Goal: Transaction & Acquisition: Obtain resource

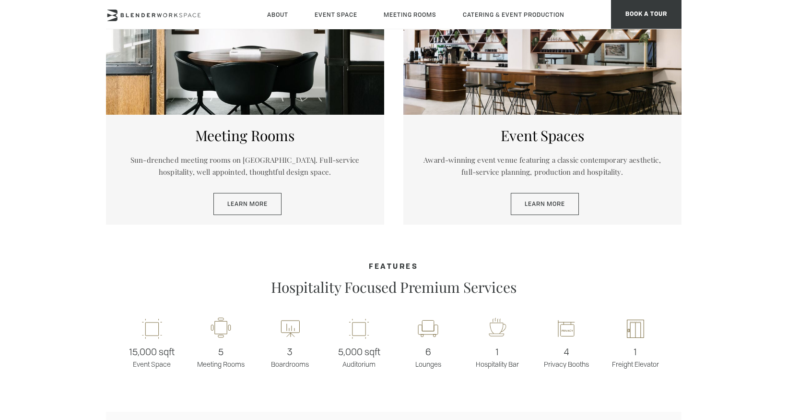
scroll to position [551, 0]
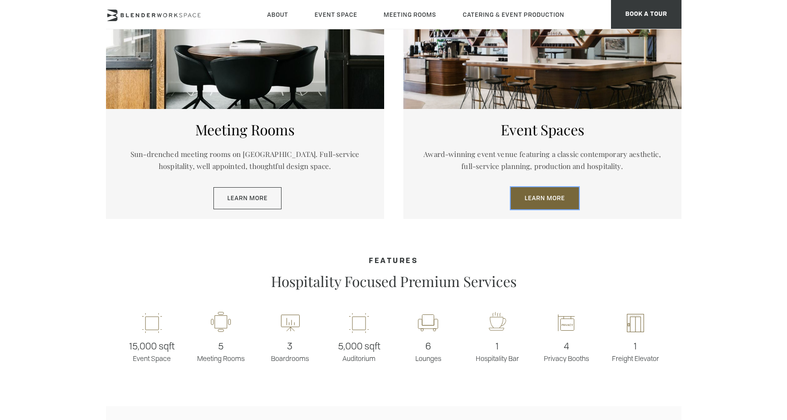
click at [534, 198] on link "Learn More" at bounding box center [545, 198] width 68 height 22
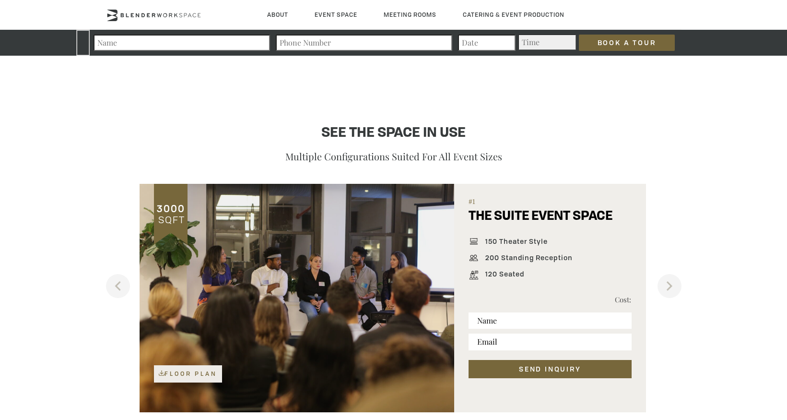
scroll to position [576, 0]
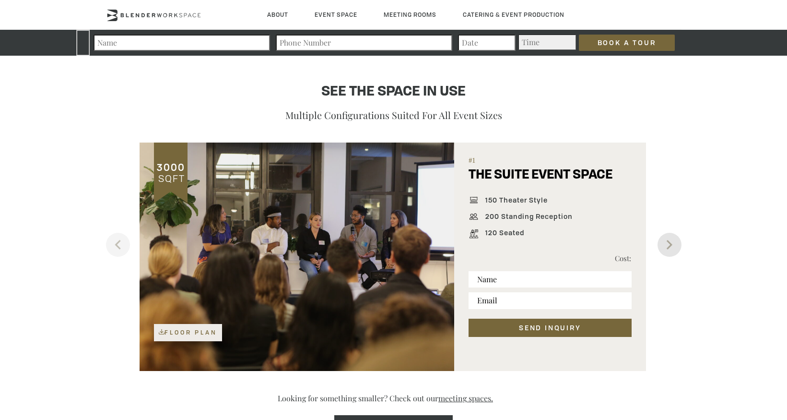
click at [666, 247] on button "Next" at bounding box center [670, 245] width 24 height 24
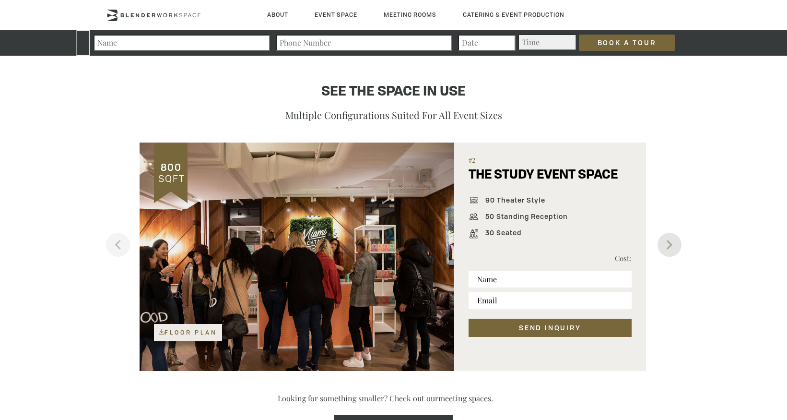
click at [666, 247] on button "Next" at bounding box center [670, 245] width 24 height 24
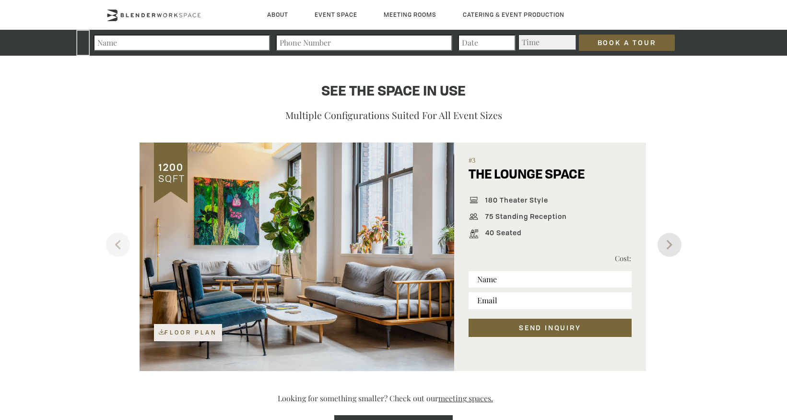
click at [666, 247] on button "Next" at bounding box center [670, 245] width 24 height 24
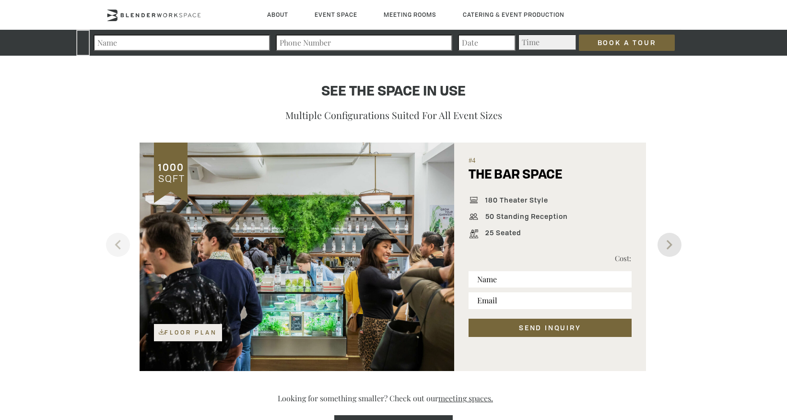
click at [666, 247] on button "Next" at bounding box center [670, 245] width 24 height 24
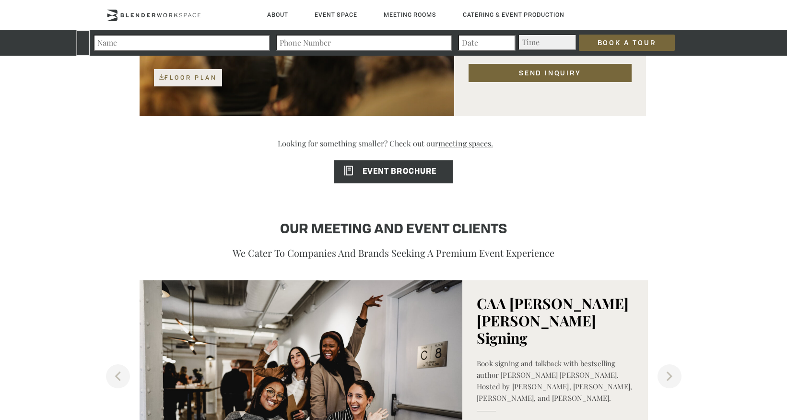
scroll to position [818, 0]
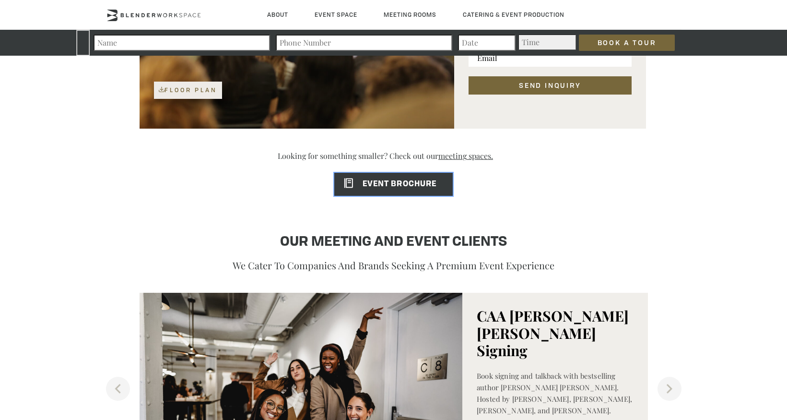
click at [403, 181] on span "EVENT BROCHURE" at bounding box center [385, 184] width 102 height 8
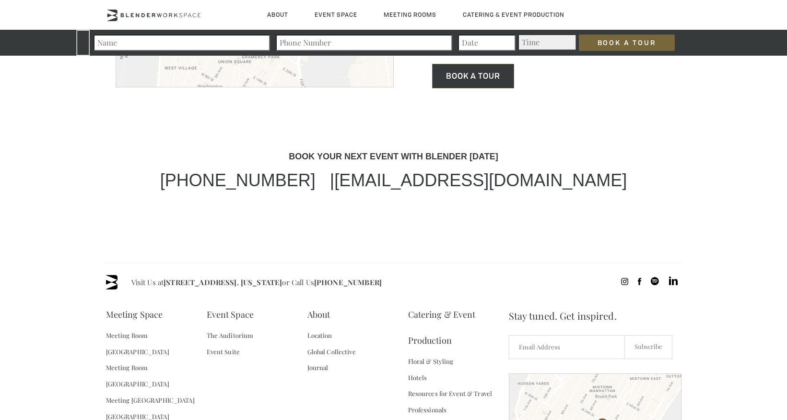
scroll to position [2943, 0]
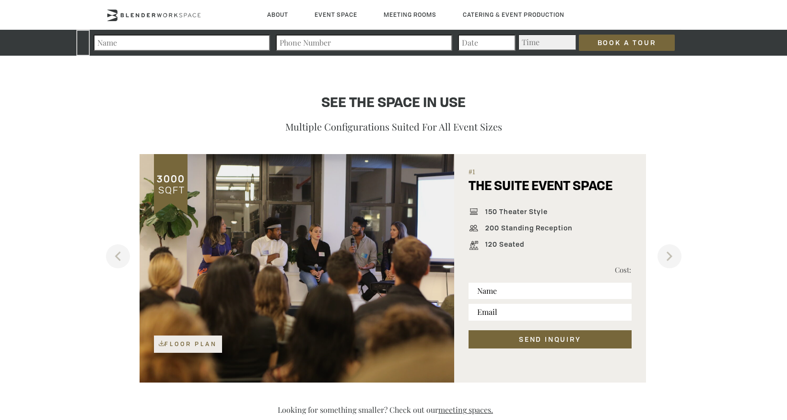
scroll to position [562, 0]
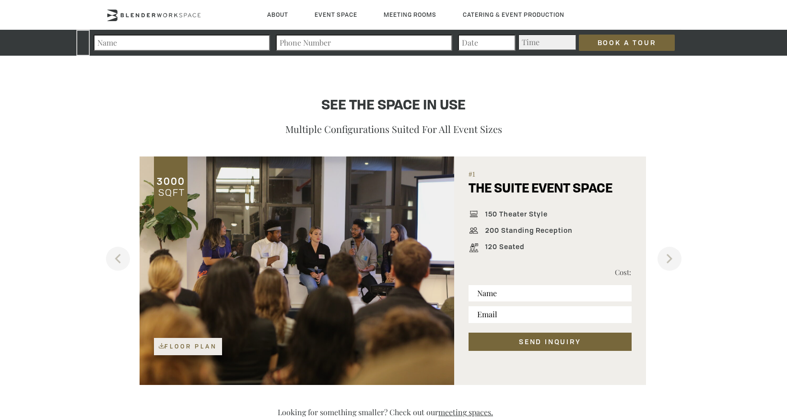
click at [289, 286] on div at bounding box center [297, 270] width 315 height 228
click at [658, 262] on button "Next" at bounding box center [670, 259] width 24 height 24
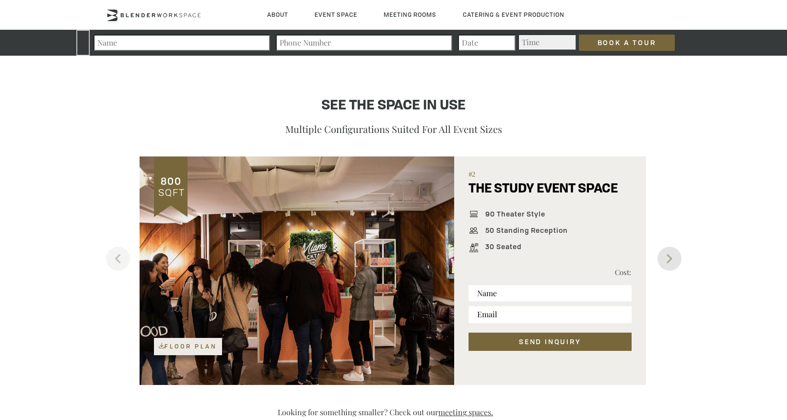
click at [663, 259] on button "Next" at bounding box center [670, 259] width 24 height 24
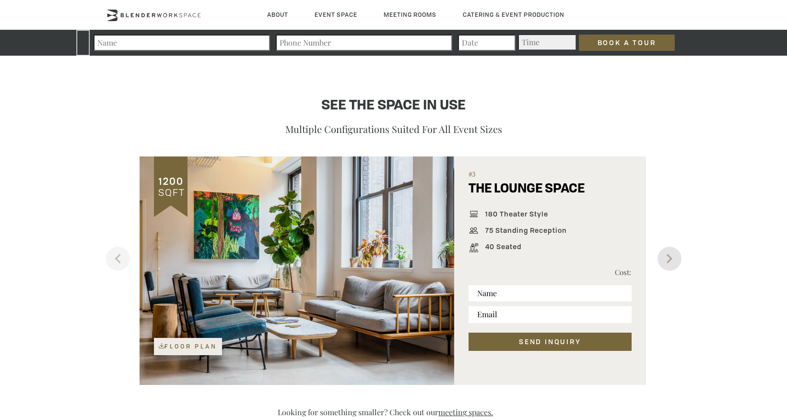
click at [663, 259] on button "Next" at bounding box center [670, 259] width 24 height 24
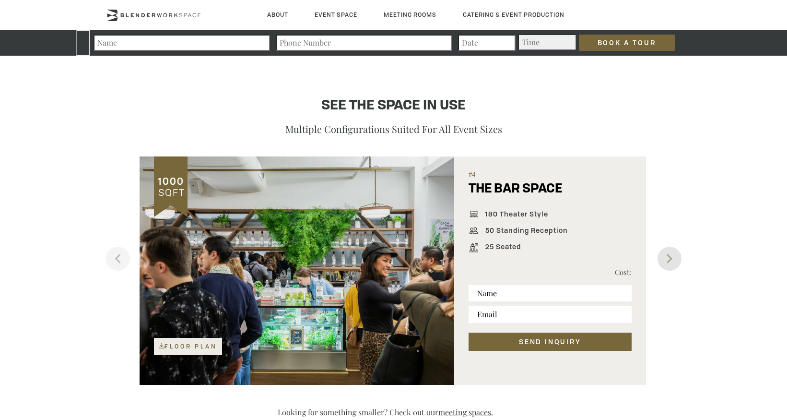
click at [663, 259] on button "Next" at bounding box center [670, 259] width 24 height 24
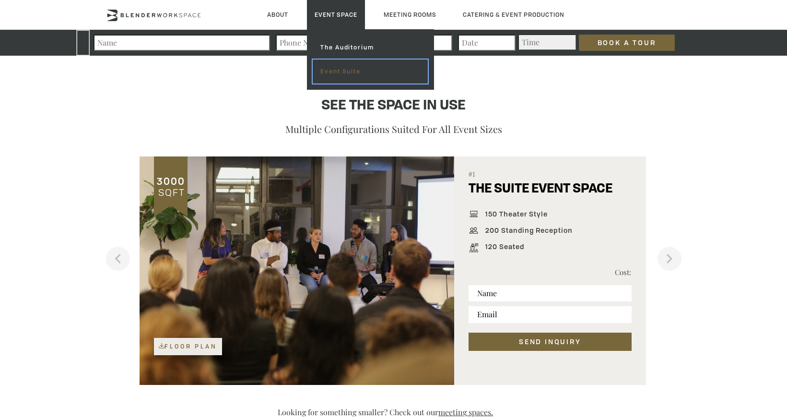
click at [341, 67] on link "Event Suite" at bounding box center [370, 71] width 115 height 24
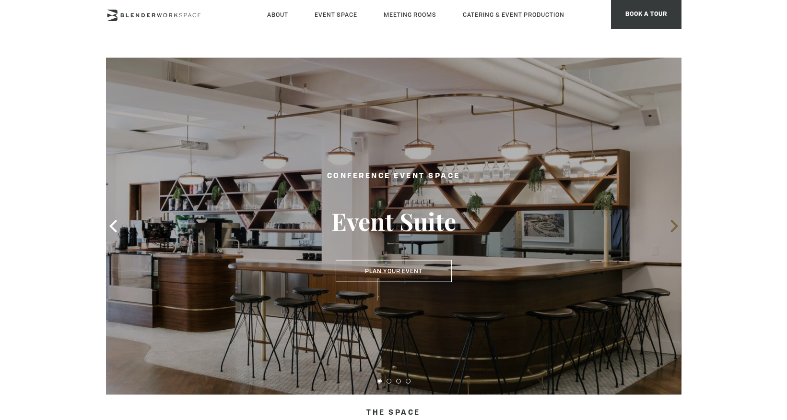
click at [670, 228] on icon at bounding box center [674, 226] width 12 height 12
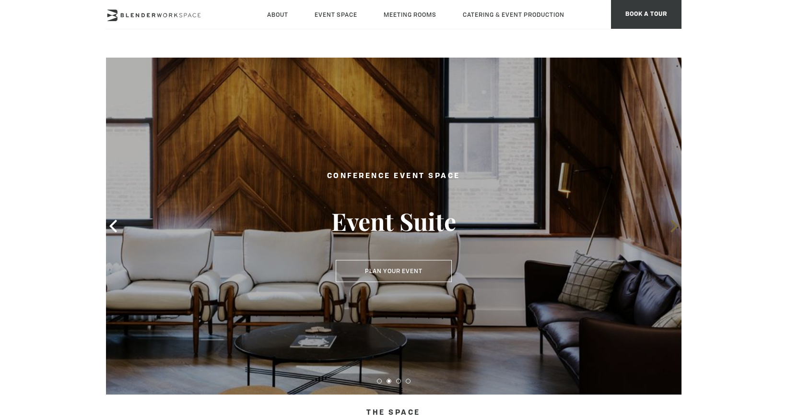
click at [670, 228] on icon at bounding box center [674, 226] width 12 height 12
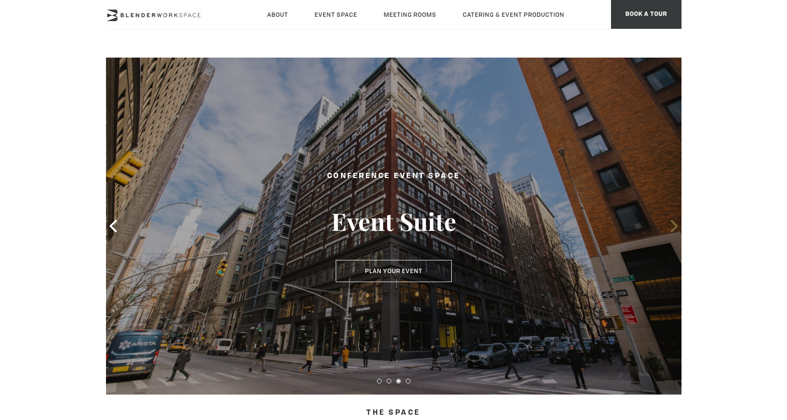
click at [670, 228] on icon at bounding box center [674, 226] width 12 height 12
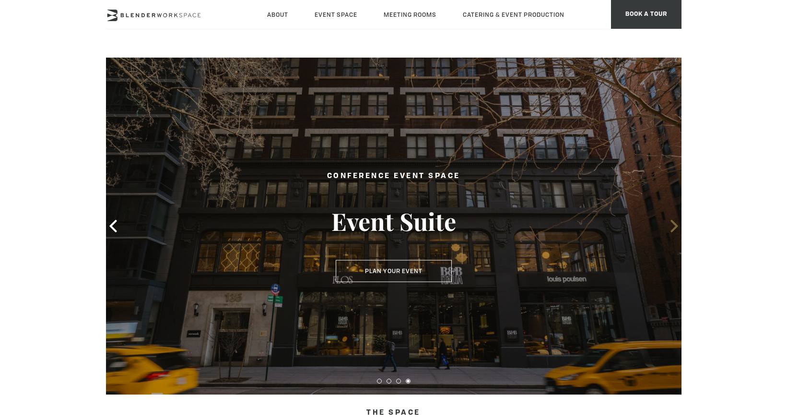
click at [670, 229] on icon at bounding box center [674, 226] width 12 height 12
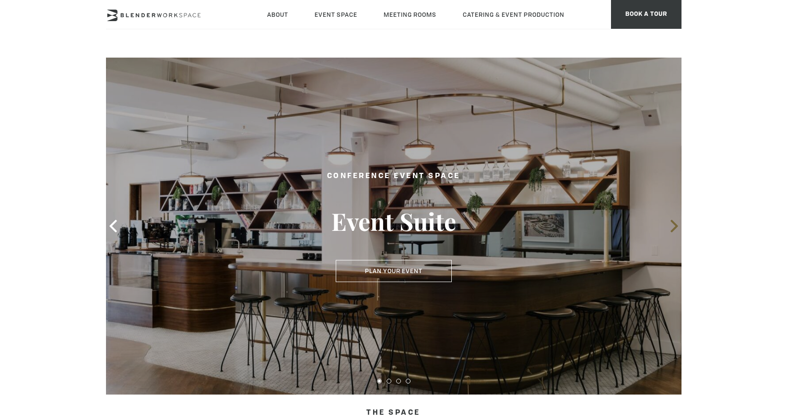
click at [670, 229] on icon at bounding box center [674, 226] width 12 height 12
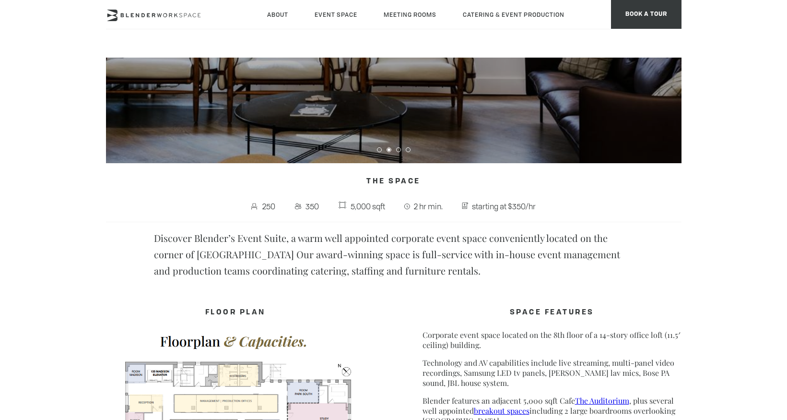
scroll to position [423, 0]
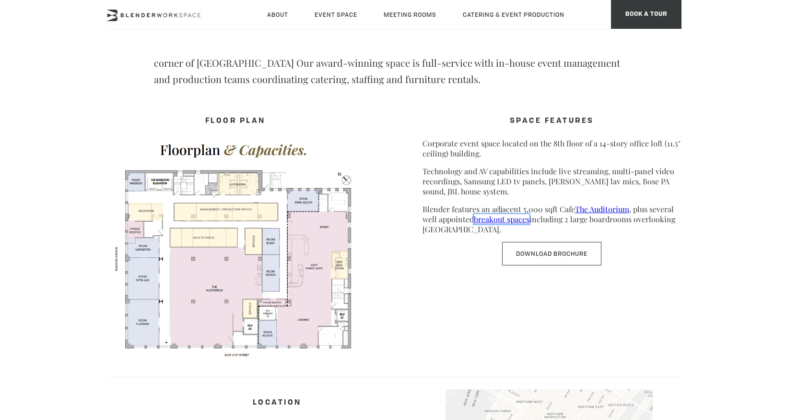
click at [518, 220] on link "breakout spaces" at bounding box center [502, 219] width 56 height 10
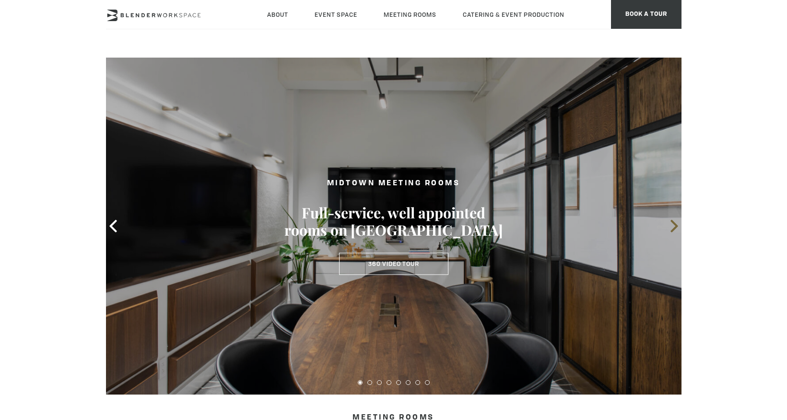
click at [674, 224] on icon at bounding box center [674, 226] width 7 height 12
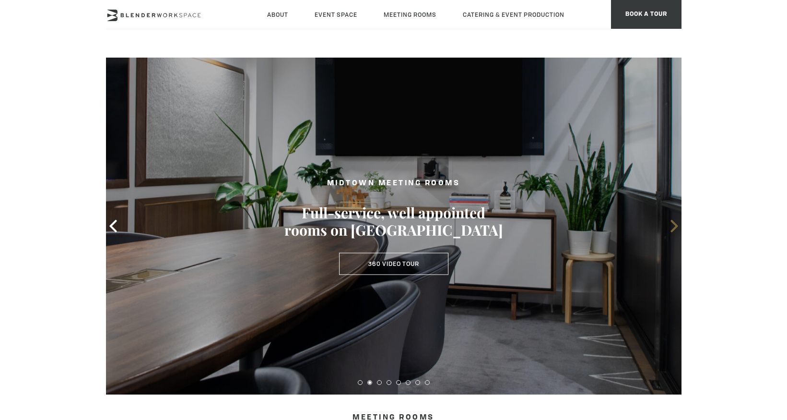
click at [674, 224] on icon at bounding box center [674, 226] width 7 height 12
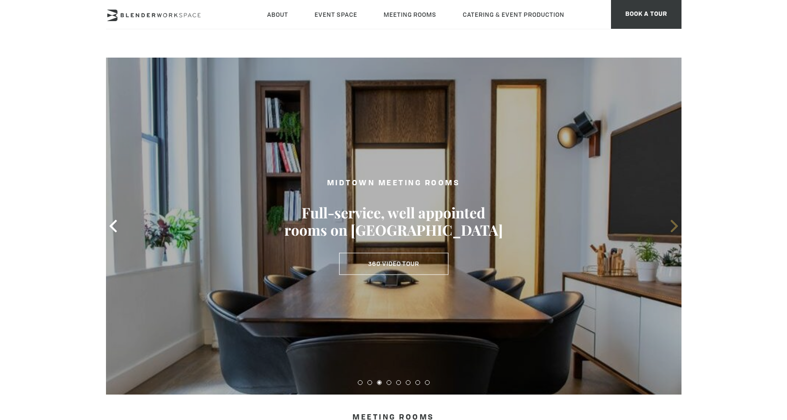
click at [674, 224] on icon at bounding box center [674, 226] width 7 height 12
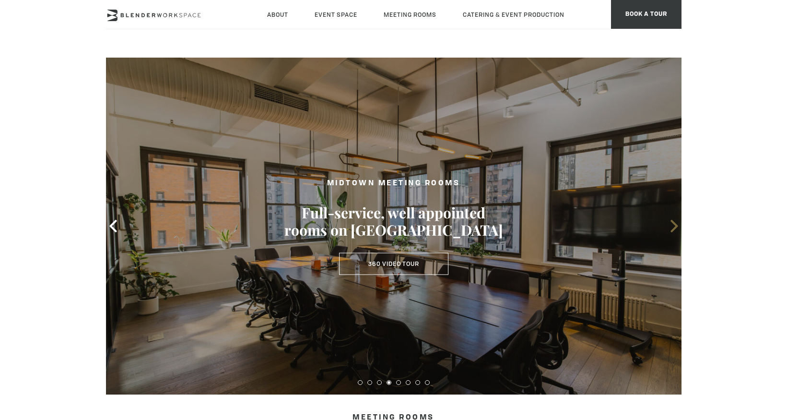
click at [674, 224] on icon at bounding box center [674, 226] width 7 height 12
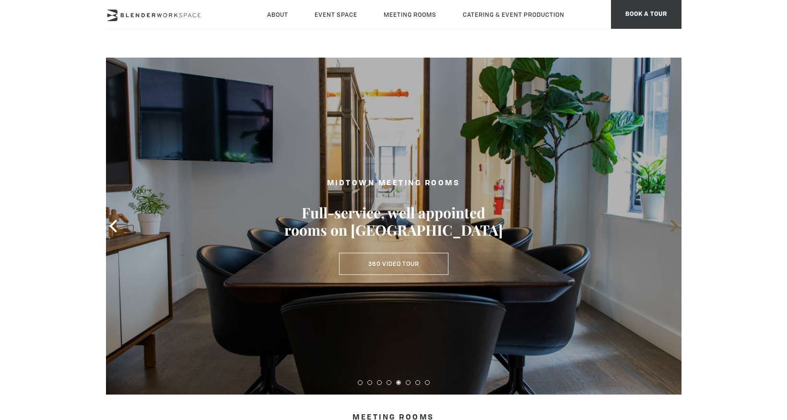
click at [674, 224] on icon at bounding box center [674, 226] width 7 height 12
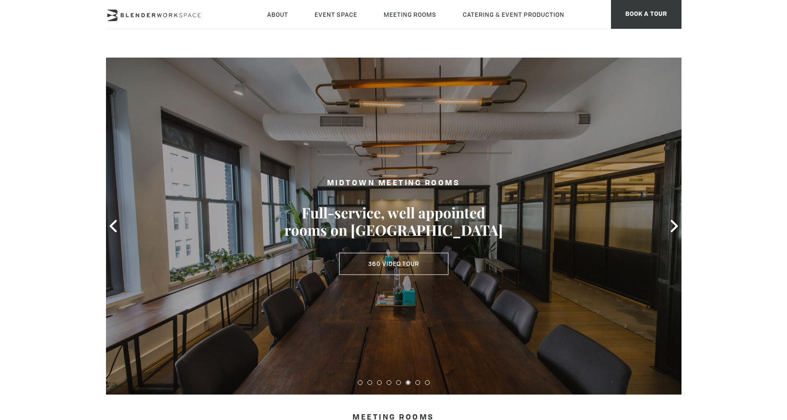
click at [673, 223] on icon at bounding box center [674, 226] width 7 height 12
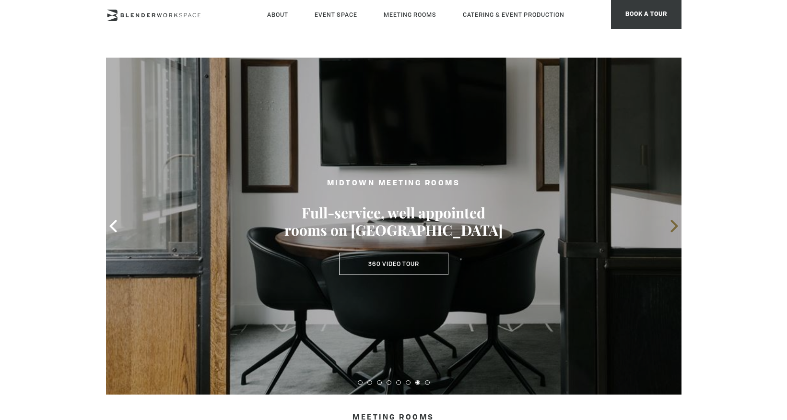
click at [673, 223] on icon at bounding box center [674, 226] width 7 height 12
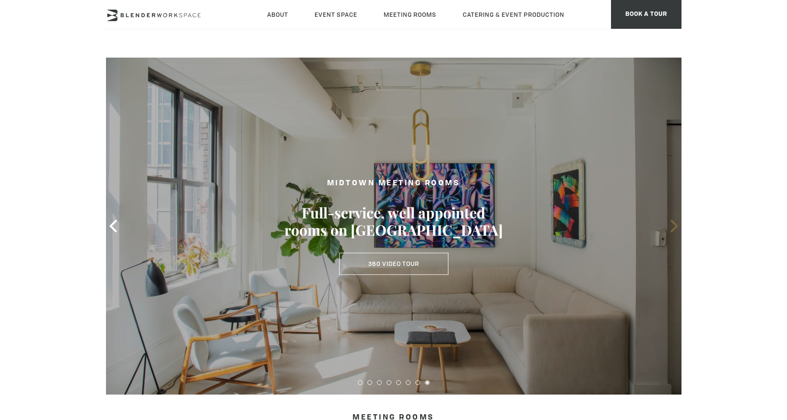
click at [673, 223] on icon at bounding box center [674, 226] width 7 height 12
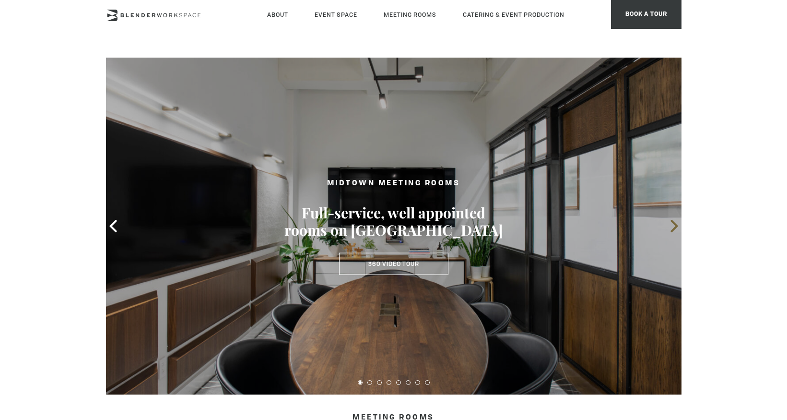
click at [673, 223] on icon at bounding box center [674, 226] width 7 height 12
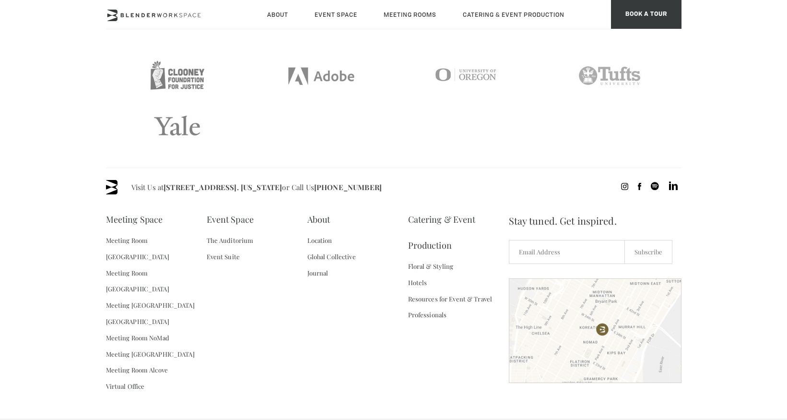
scroll to position [2039, 0]
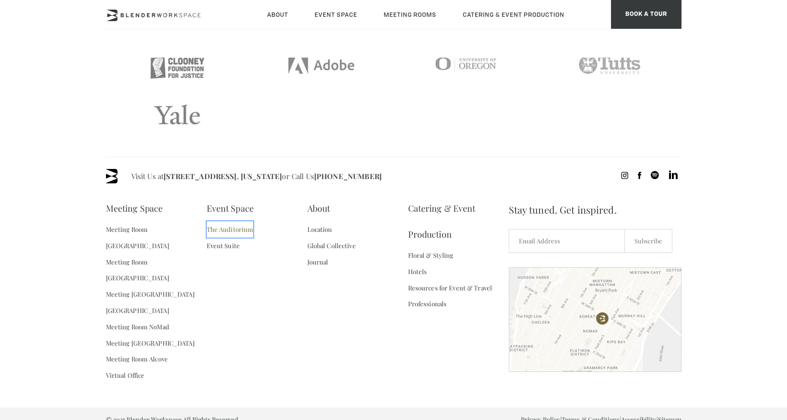
click at [222, 232] on link "The Auditorium" at bounding box center [230, 229] width 47 height 16
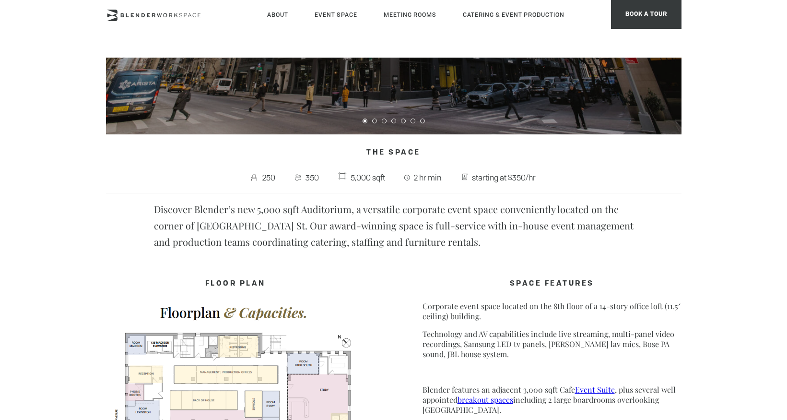
scroll to position [71, 0]
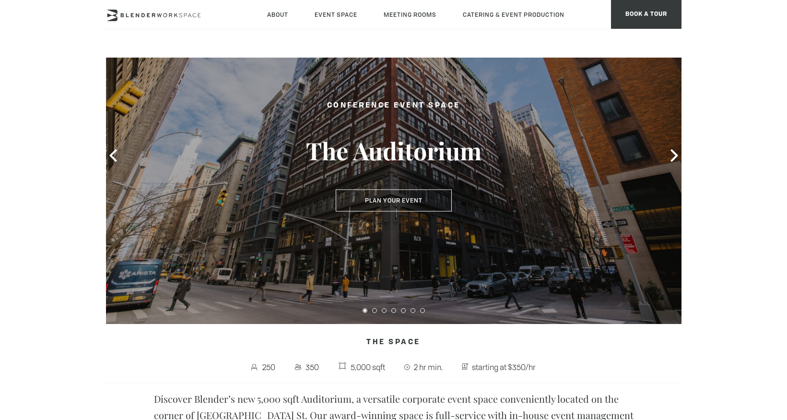
click at [666, 157] on div at bounding box center [394, 155] width 576 height 337
click at [678, 156] on icon at bounding box center [674, 155] width 12 height 12
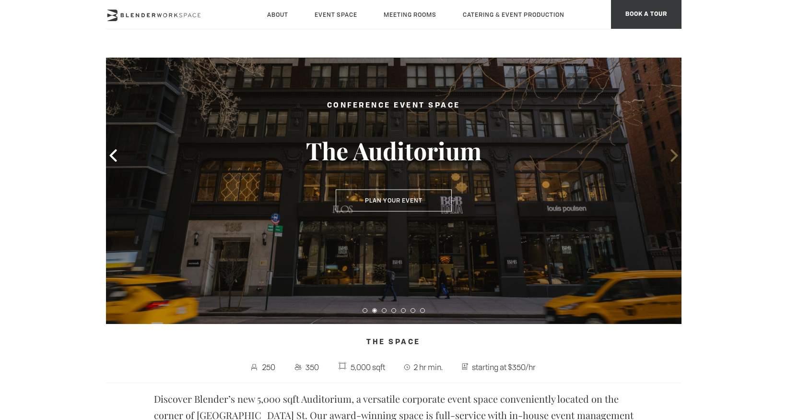
click at [677, 155] on icon at bounding box center [674, 155] width 7 height 12
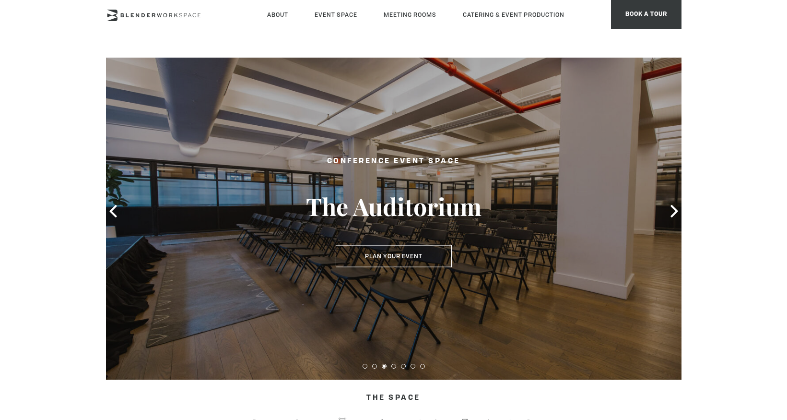
scroll to position [11, 0]
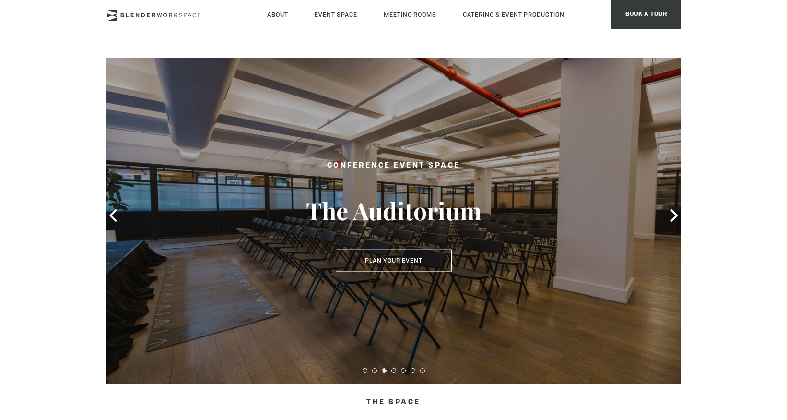
click at [673, 212] on icon at bounding box center [674, 215] width 7 height 12
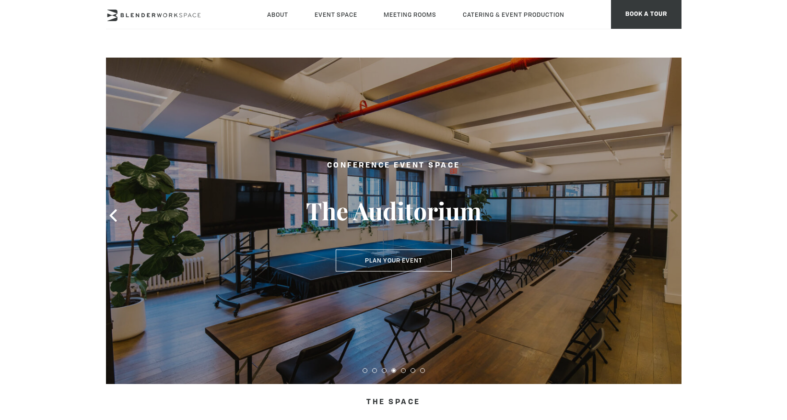
click at [673, 212] on icon at bounding box center [674, 215] width 7 height 12
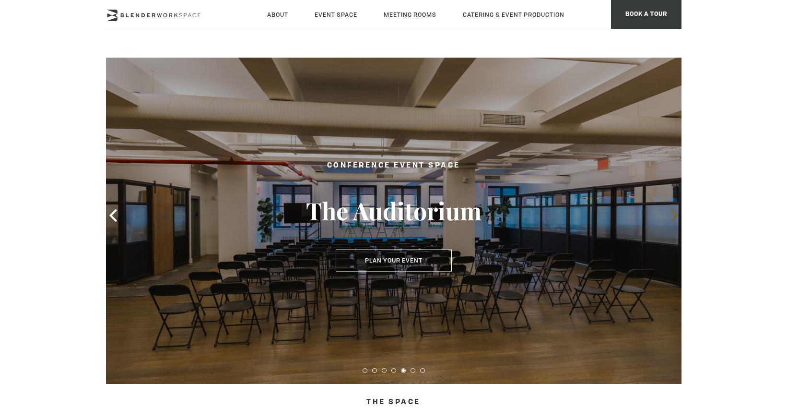
click at [673, 212] on icon at bounding box center [674, 215] width 7 height 12
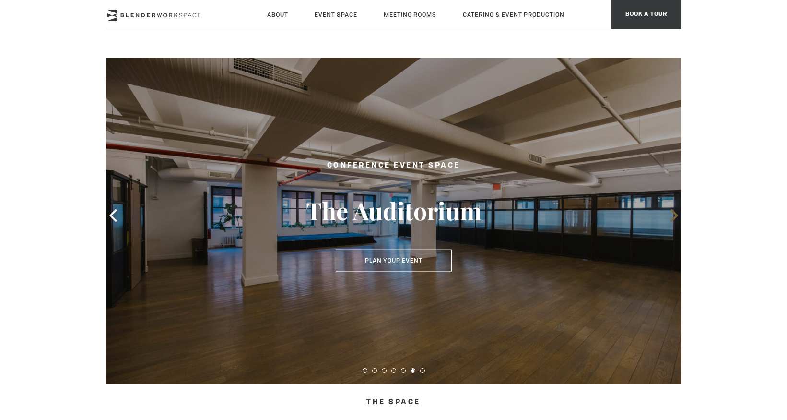
click at [673, 212] on icon at bounding box center [674, 215] width 7 height 12
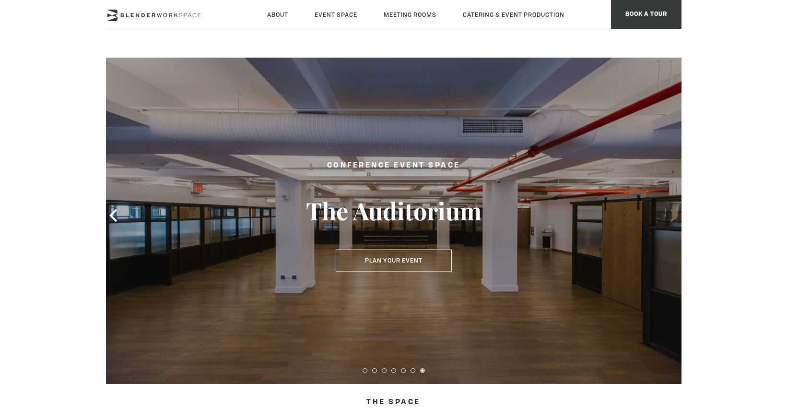
click at [673, 212] on icon at bounding box center [674, 215] width 7 height 12
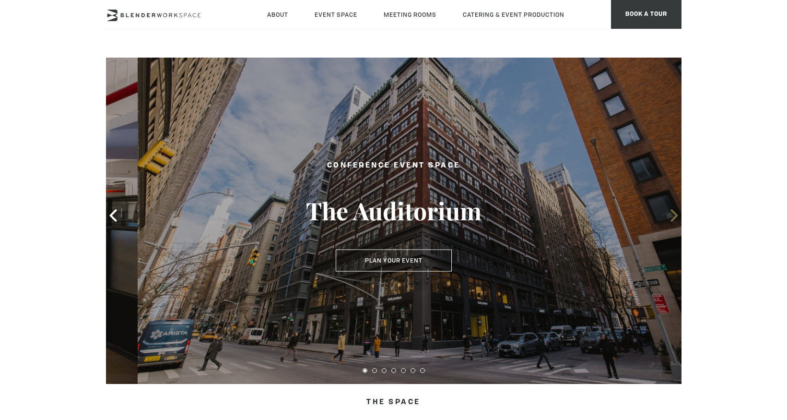
click at [673, 212] on icon at bounding box center [674, 215] width 7 height 12
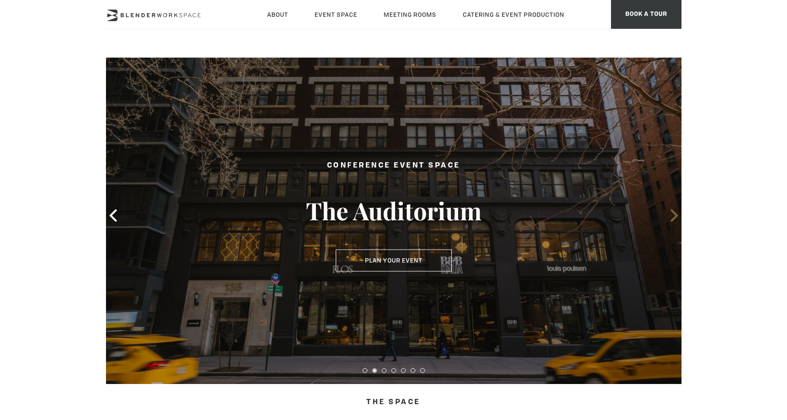
click at [673, 212] on icon at bounding box center [674, 215] width 7 height 12
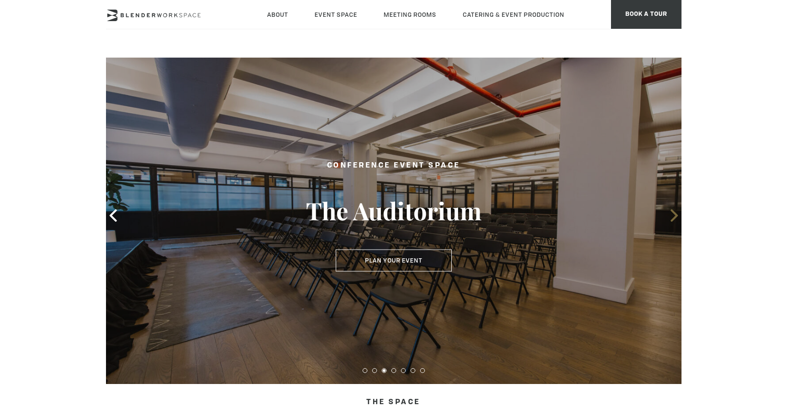
click at [673, 212] on icon at bounding box center [674, 215] width 7 height 12
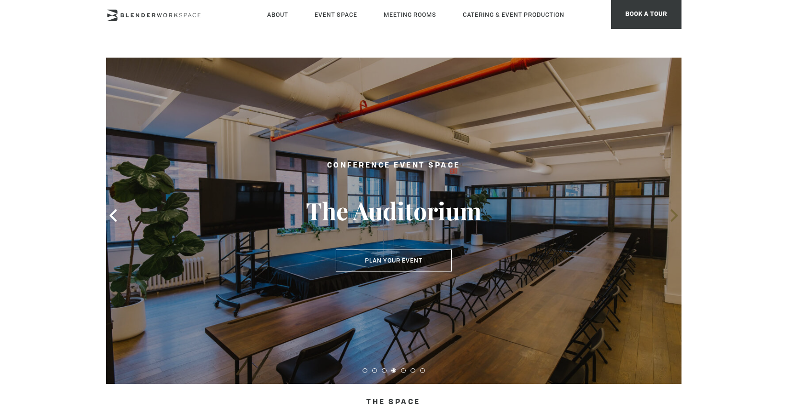
scroll to position [12, 0]
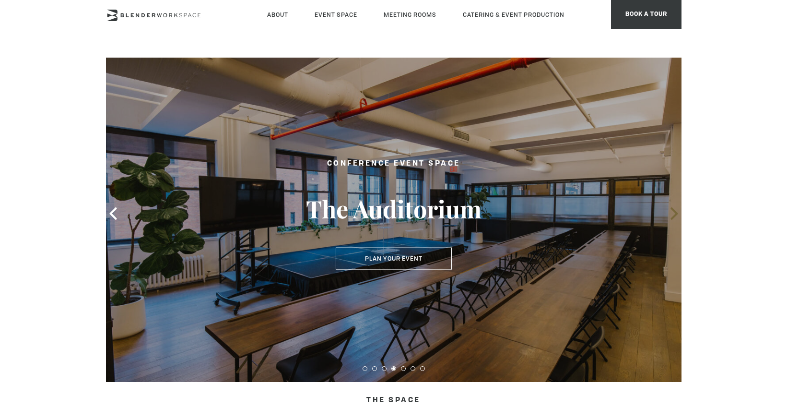
click at [673, 212] on icon at bounding box center [674, 213] width 12 height 12
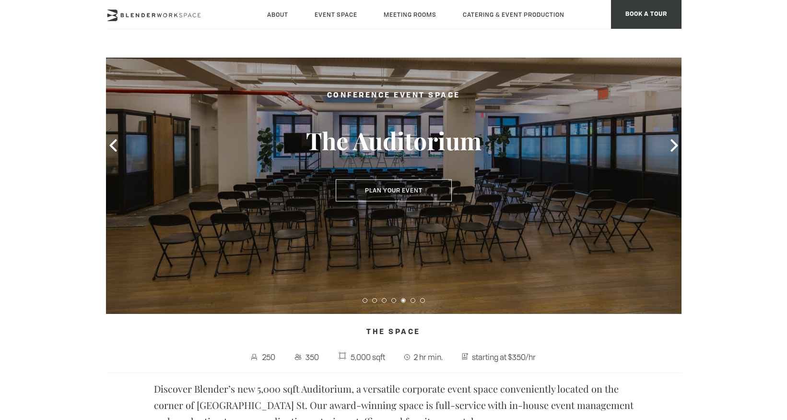
scroll to position [0, 0]
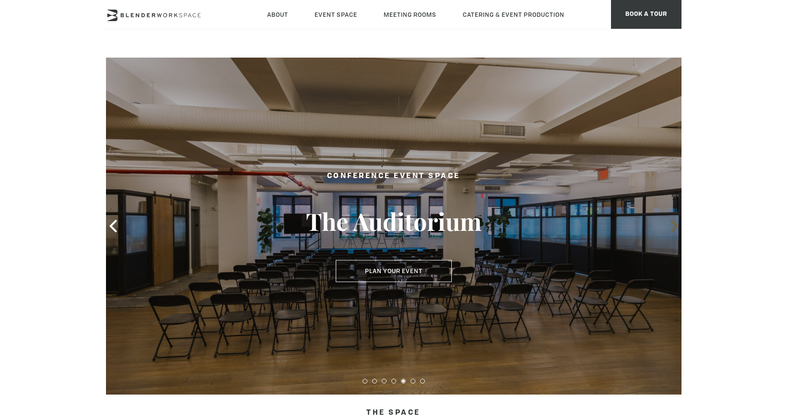
click at [672, 222] on icon at bounding box center [674, 226] width 7 height 12
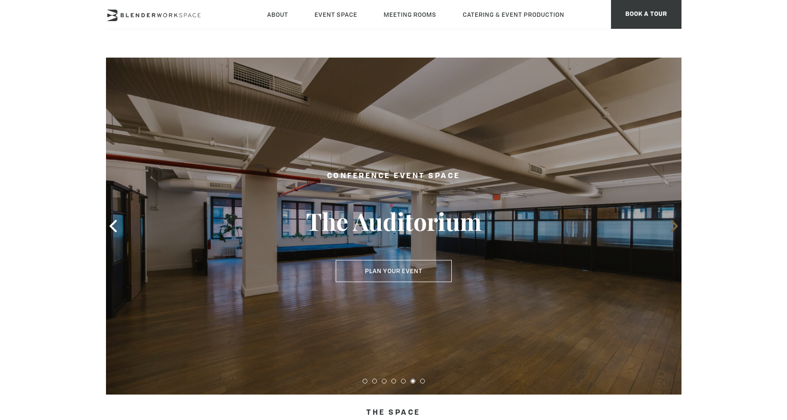
click at [672, 222] on icon at bounding box center [674, 226] width 7 height 12
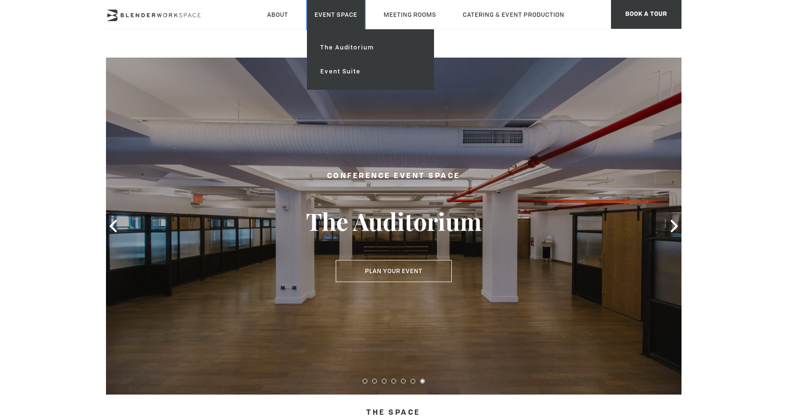
click at [337, 14] on link "Event Space" at bounding box center [336, 14] width 58 height 29
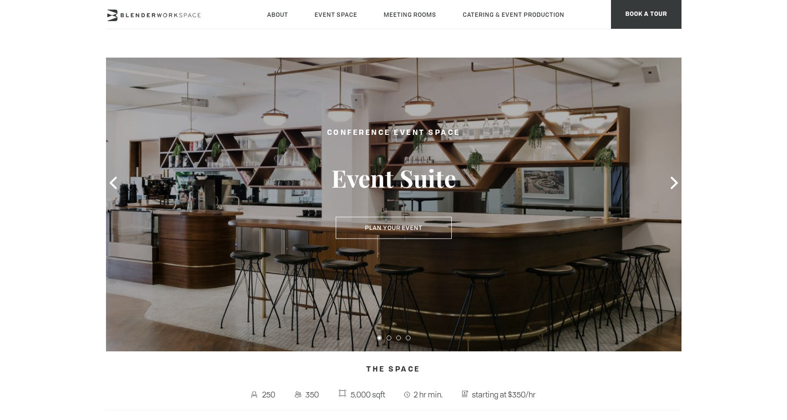
scroll to position [47, 0]
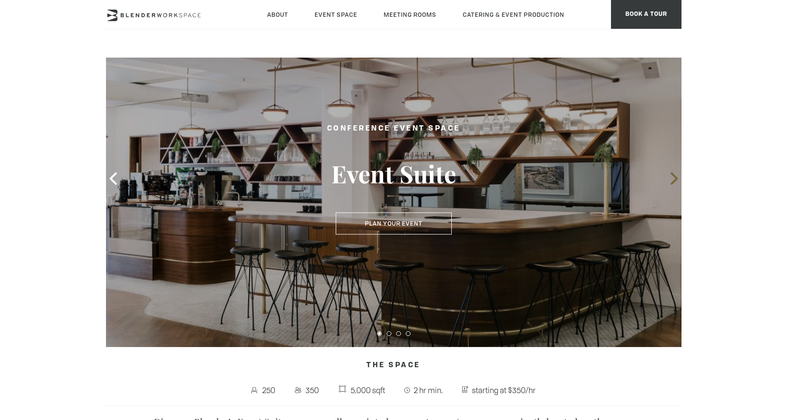
click at [670, 180] on icon at bounding box center [674, 178] width 12 height 12
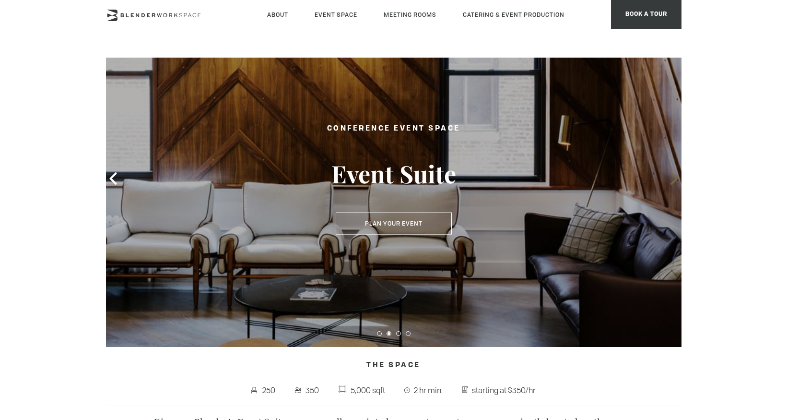
click at [670, 180] on icon at bounding box center [674, 178] width 12 height 12
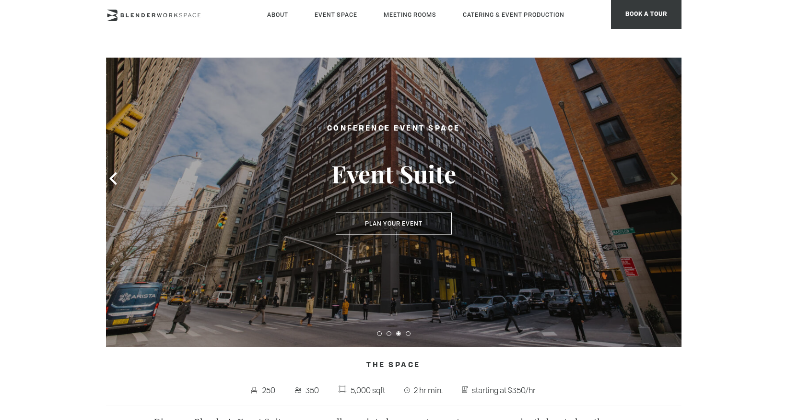
click at [670, 180] on icon at bounding box center [674, 178] width 12 height 12
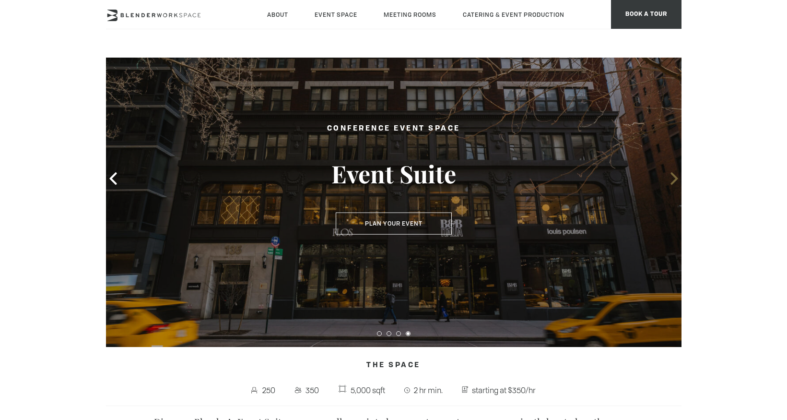
click at [670, 180] on icon at bounding box center [674, 178] width 12 height 12
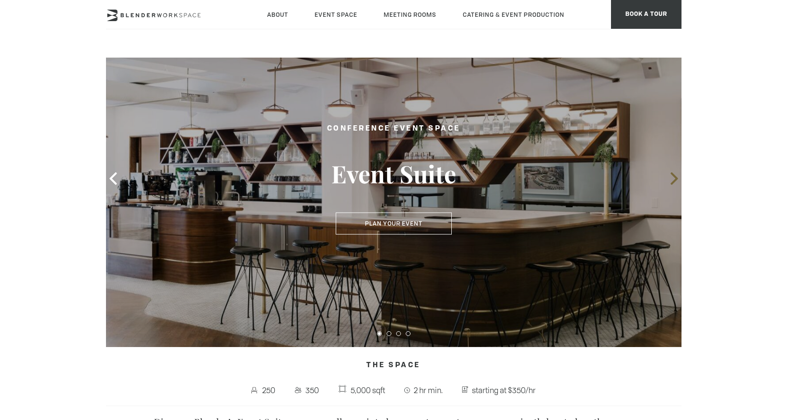
click at [670, 180] on icon at bounding box center [674, 178] width 12 height 12
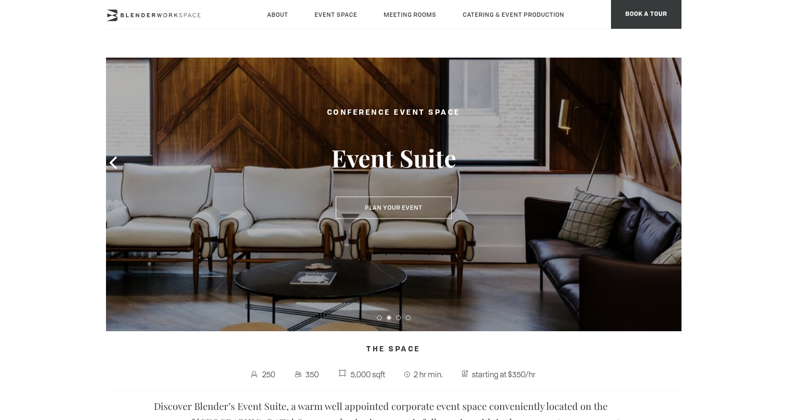
scroll to position [0, 0]
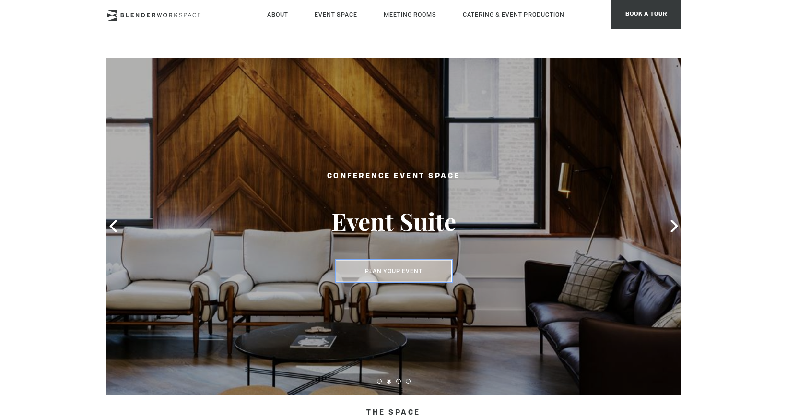
click at [443, 265] on button "Plan Your Event" at bounding box center [394, 271] width 116 height 22
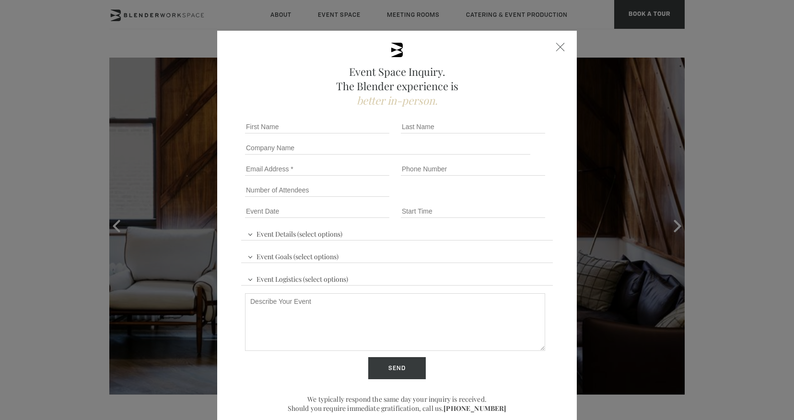
click at [548, 47] on div "Event Space Inquiry. The Blender experience is better in-person." at bounding box center [397, 75] width 312 height 65
click at [557, 46] on div at bounding box center [561, 47] width 9 height 9
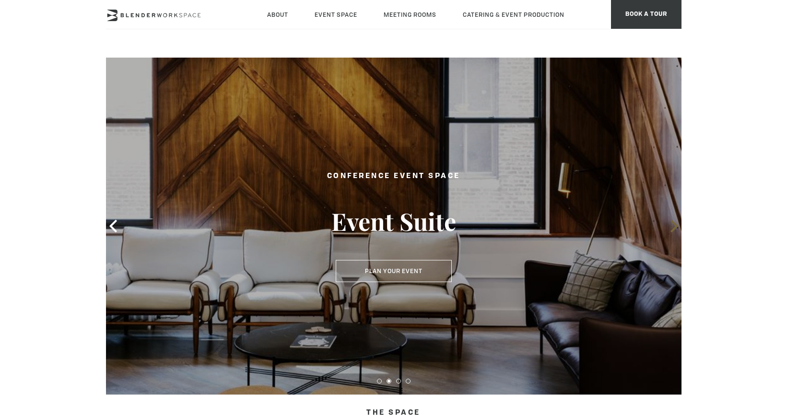
click at [667, 220] on span at bounding box center [674, 226] width 14 height 14
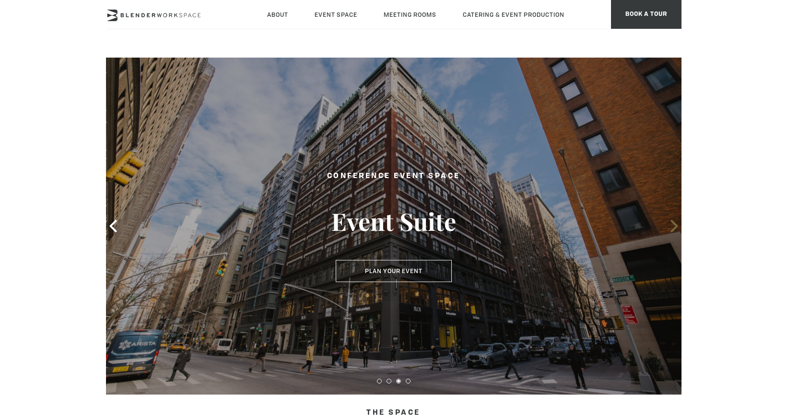
click at [673, 223] on icon at bounding box center [674, 226] width 7 height 12
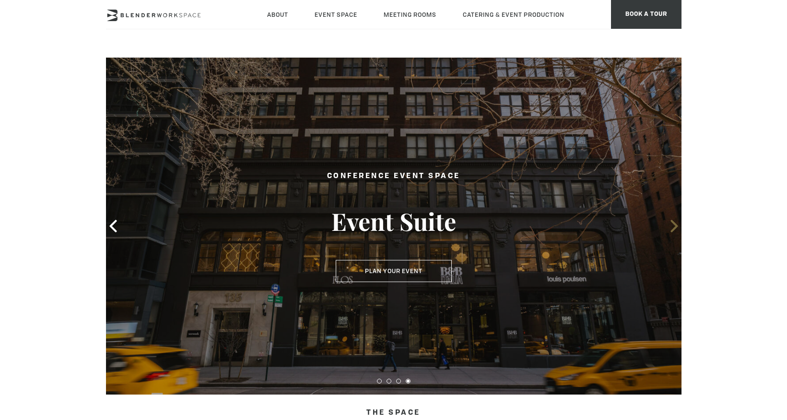
click at [673, 223] on icon at bounding box center [674, 226] width 7 height 12
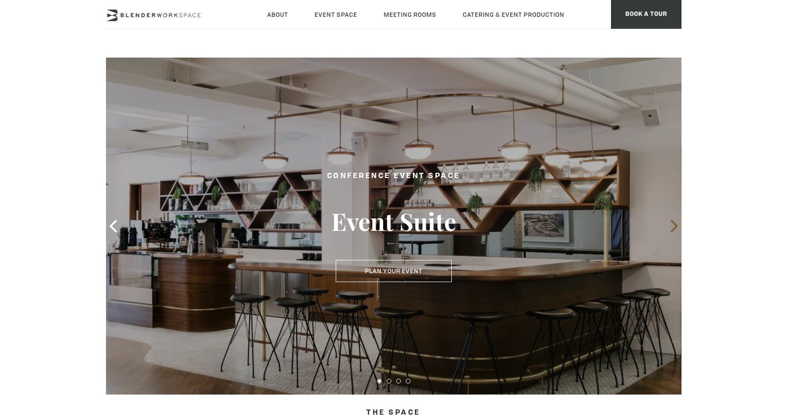
click at [673, 223] on icon at bounding box center [674, 226] width 7 height 12
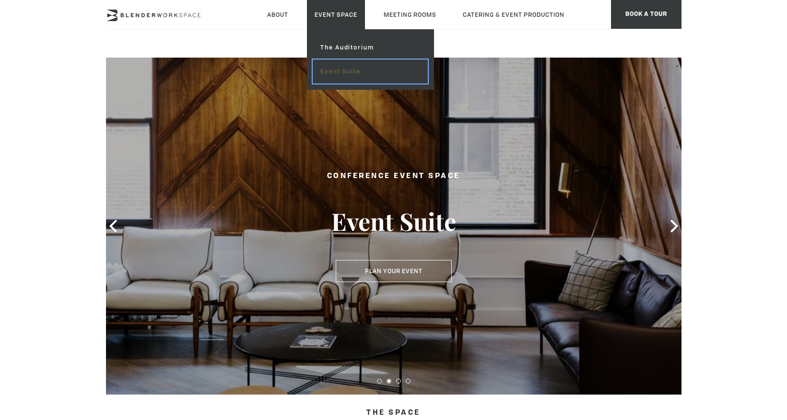
click at [335, 70] on link "Event Suite" at bounding box center [370, 71] width 115 height 24
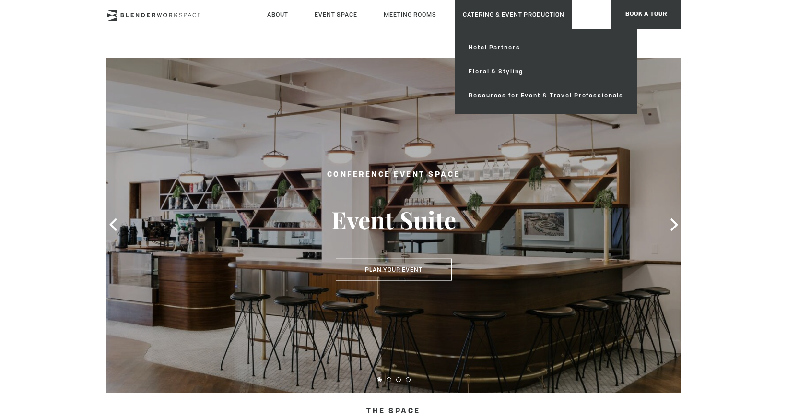
scroll to position [15, 0]
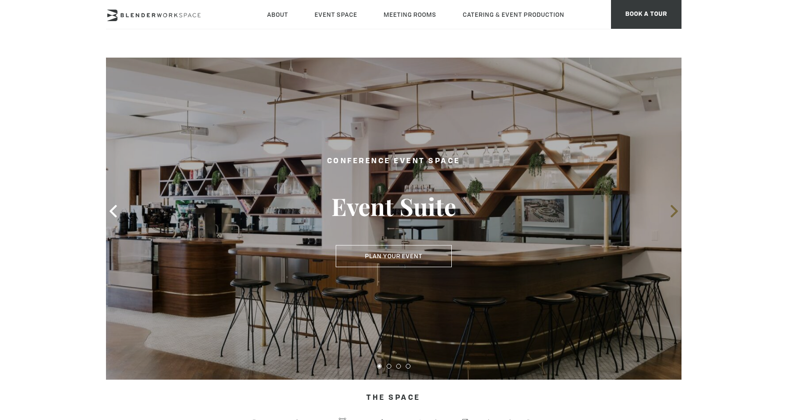
click at [676, 213] on icon at bounding box center [674, 211] width 12 height 12
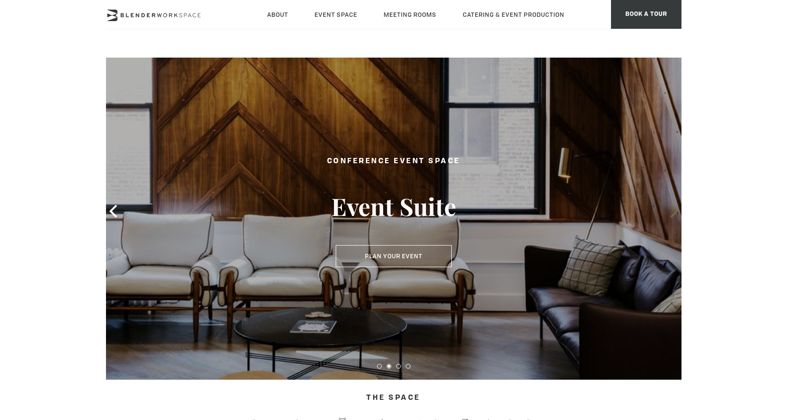
click at [676, 213] on icon at bounding box center [674, 211] width 12 height 12
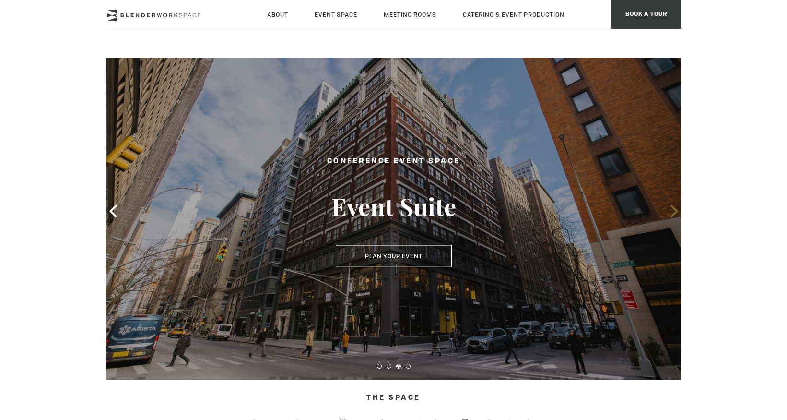
click at [676, 213] on icon at bounding box center [674, 211] width 12 height 12
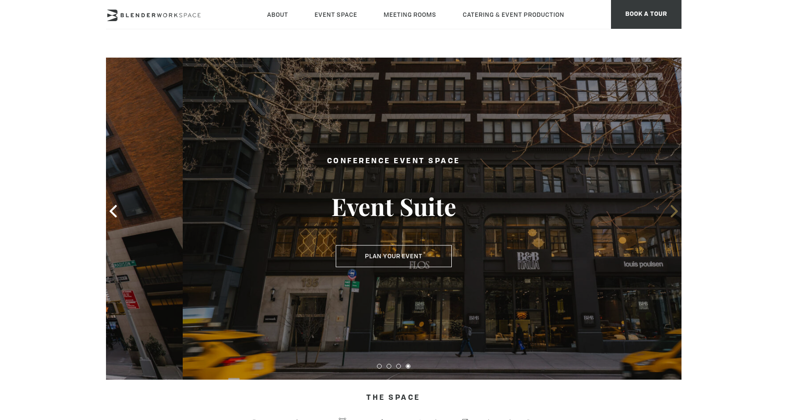
click at [676, 213] on icon at bounding box center [674, 211] width 12 height 12
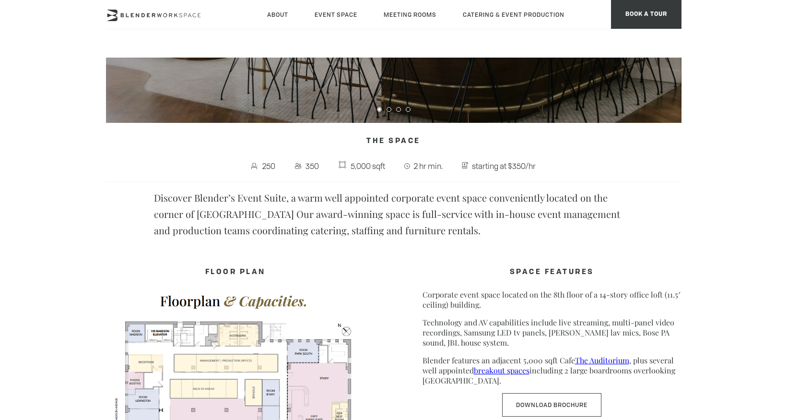
scroll to position [335, 0]
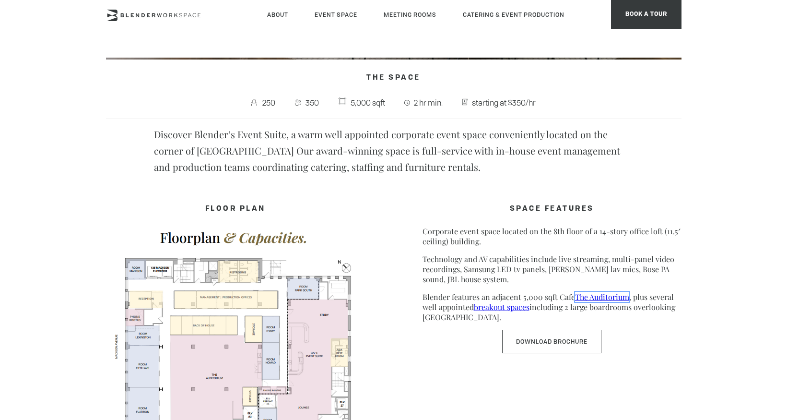
click at [594, 296] on link "The Auditorium" at bounding box center [602, 297] width 54 height 10
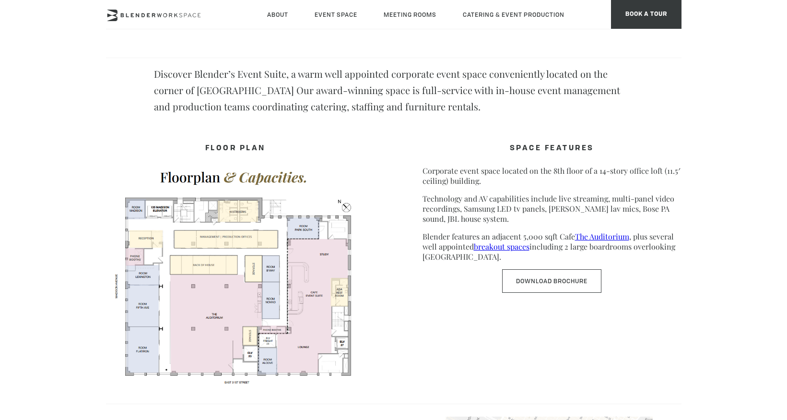
scroll to position [489, 0]
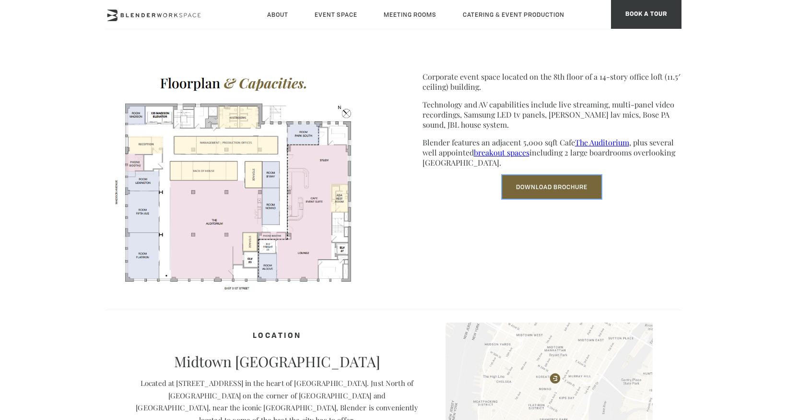
click at [524, 187] on link "Download Brochure" at bounding box center [551, 187] width 99 height 24
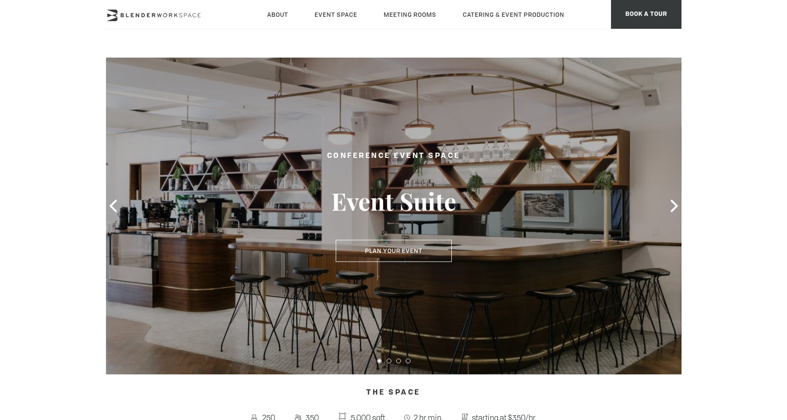
scroll to position [64, 0]
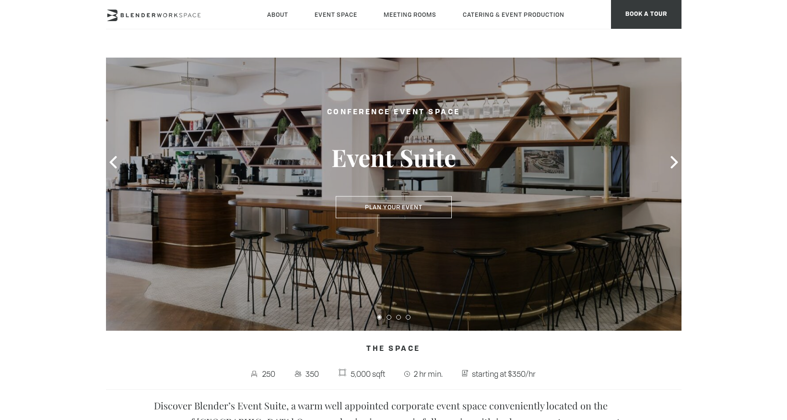
click at [666, 158] on div at bounding box center [394, 162] width 576 height 337
click at [675, 160] on icon at bounding box center [674, 162] width 7 height 12
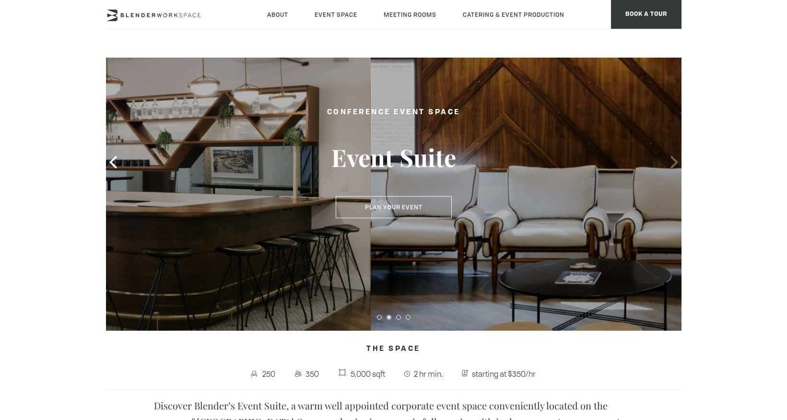
click at [675, 160] on icon at bounding box center [674, 162] width 7 height 12
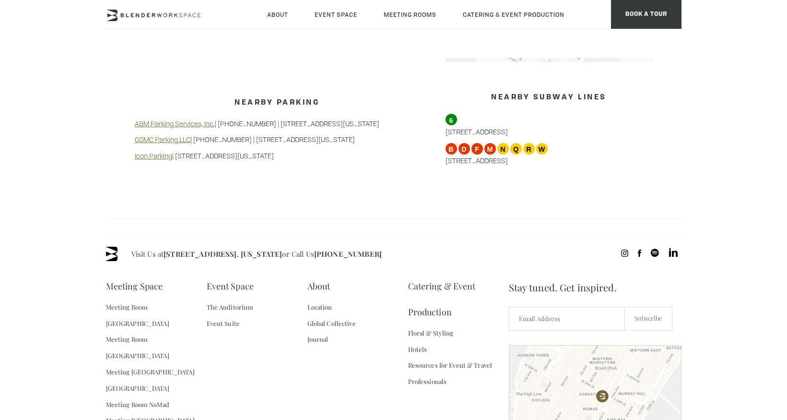
scroll to position [868, 0]
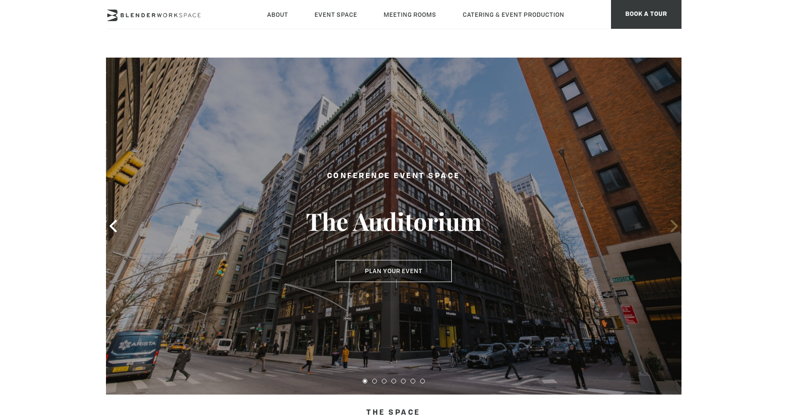
click at [677, 221] on icon at bounding box center [674, 226] width 12 height 12
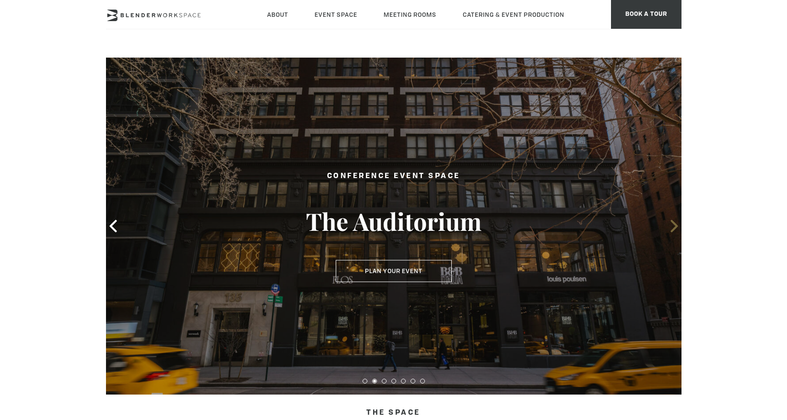
click at [675, 224] on icon at bounding box center [674, 226] width 7 height 12
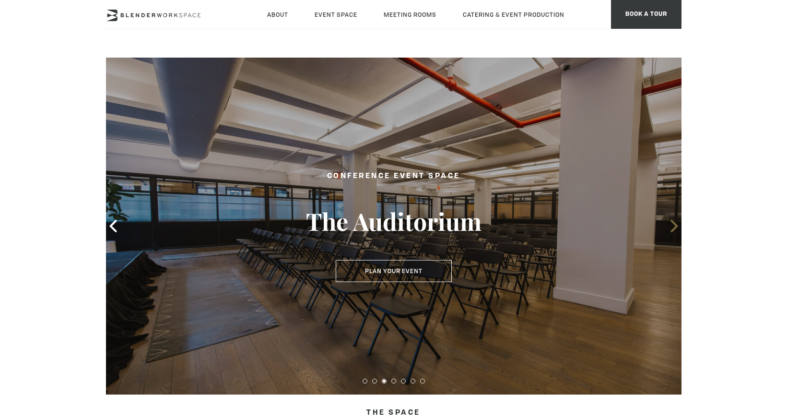
click at [675, 224] on icon at bounding box center [674, 226] width 7 height 12
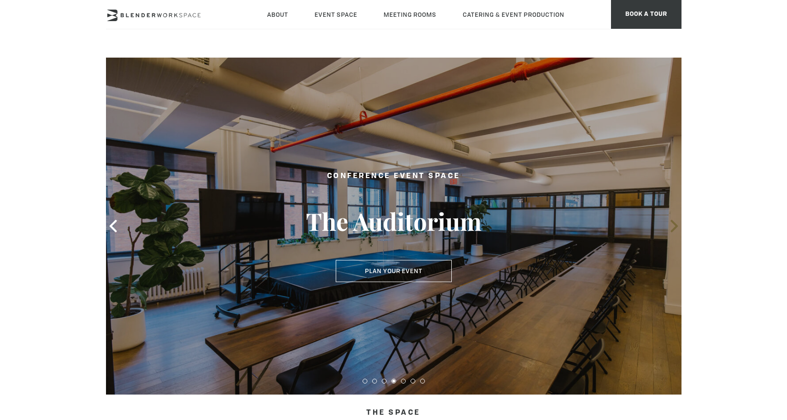
click at [675, 224] on icon at bounding box center [674, 226] width 7 height 12
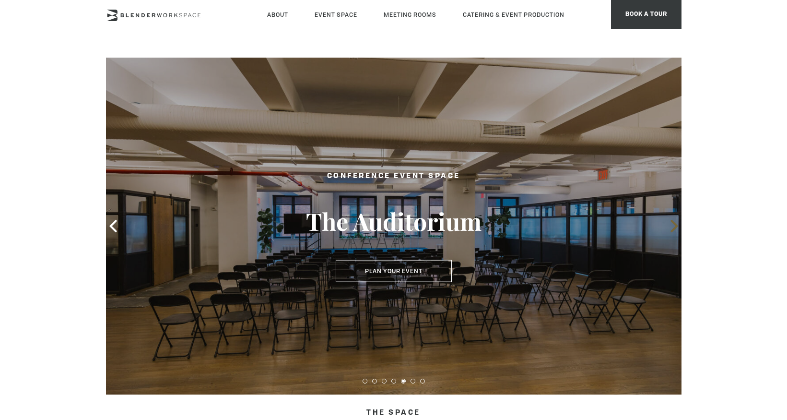
click at [675, 224] on icon at bounding box center [674, 226] width 7 height 12
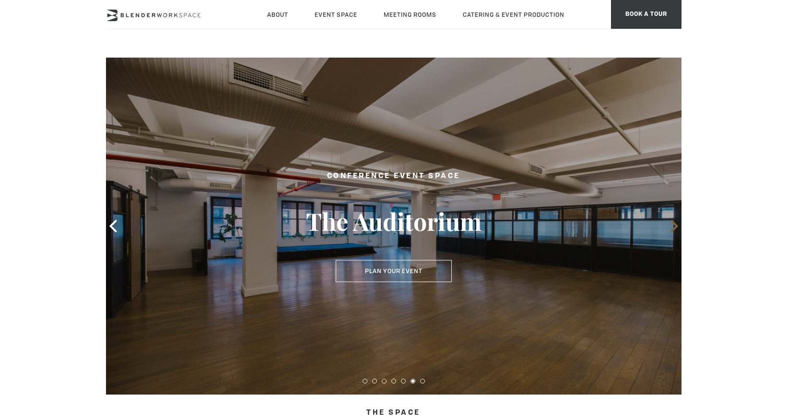
click at [675, 224] on icon at bounding box center [674, 226] width 7 height 12
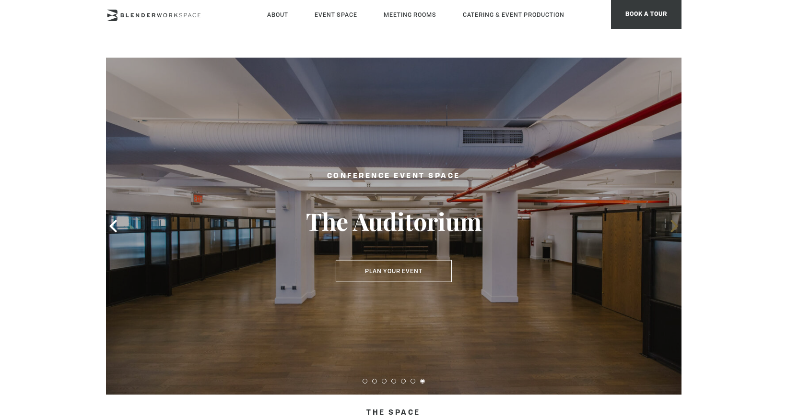
click at [675, 224] on icon at bounding box center [674, 226] width 7 height 12
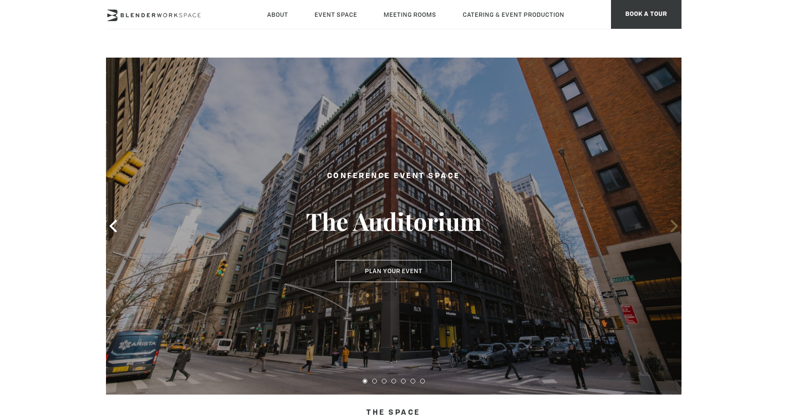
click at [675, 224] on icon at bounding box center [674, 226] width 7 height 12
